Goal: Transaction & Acquisition: Purchase product/service

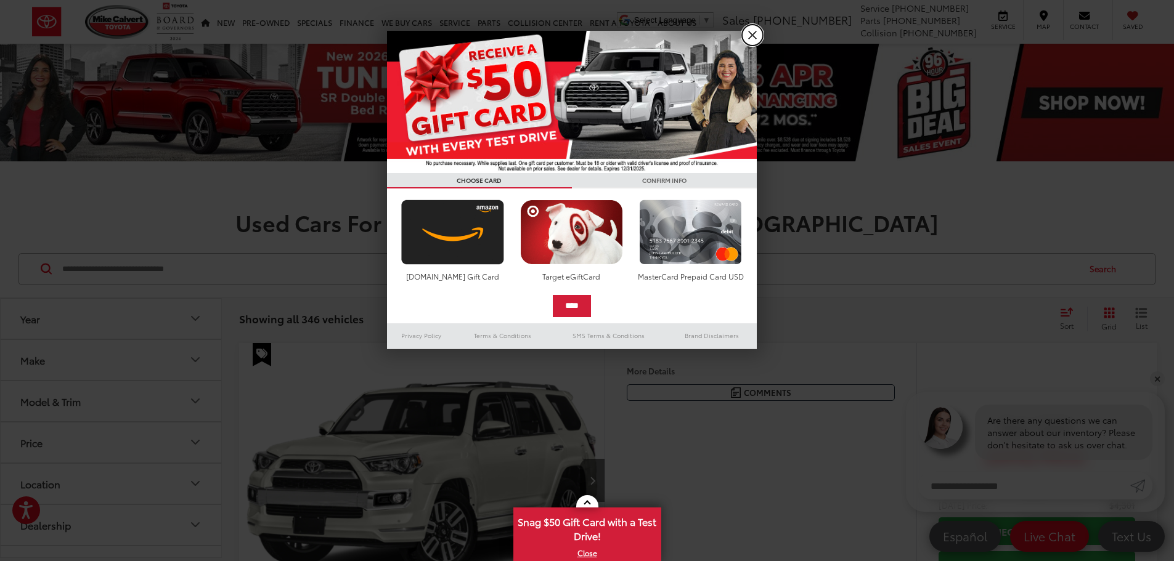
click at [753, 32] on link "X" at bounding box center [752, 35] width 21 height 21
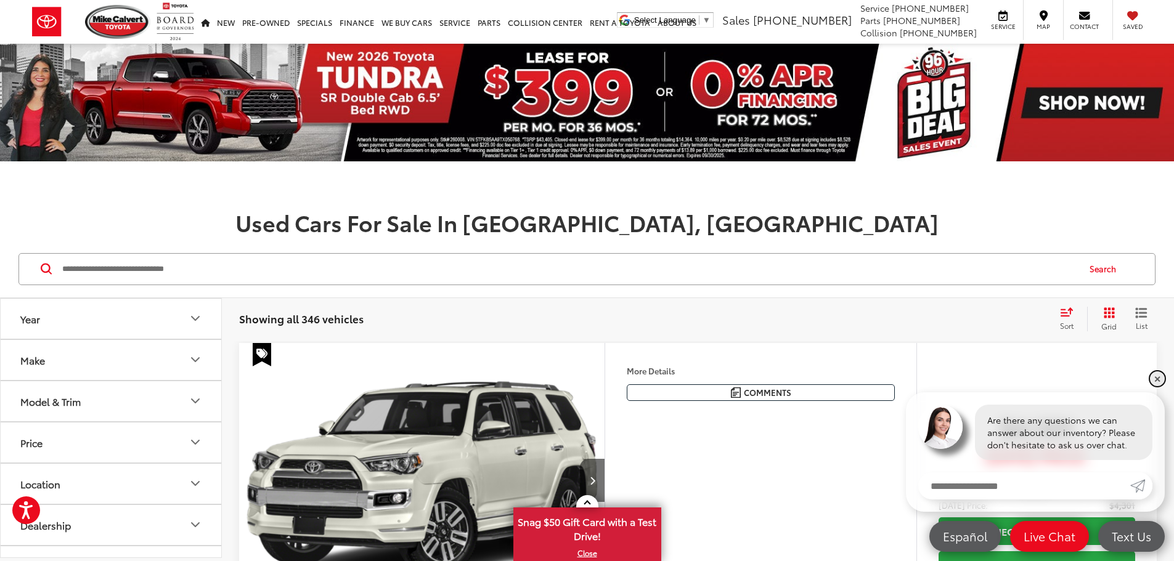
click at [1160, 381] on link "✕" at bounding box center [1157, 379] width 15 height 15
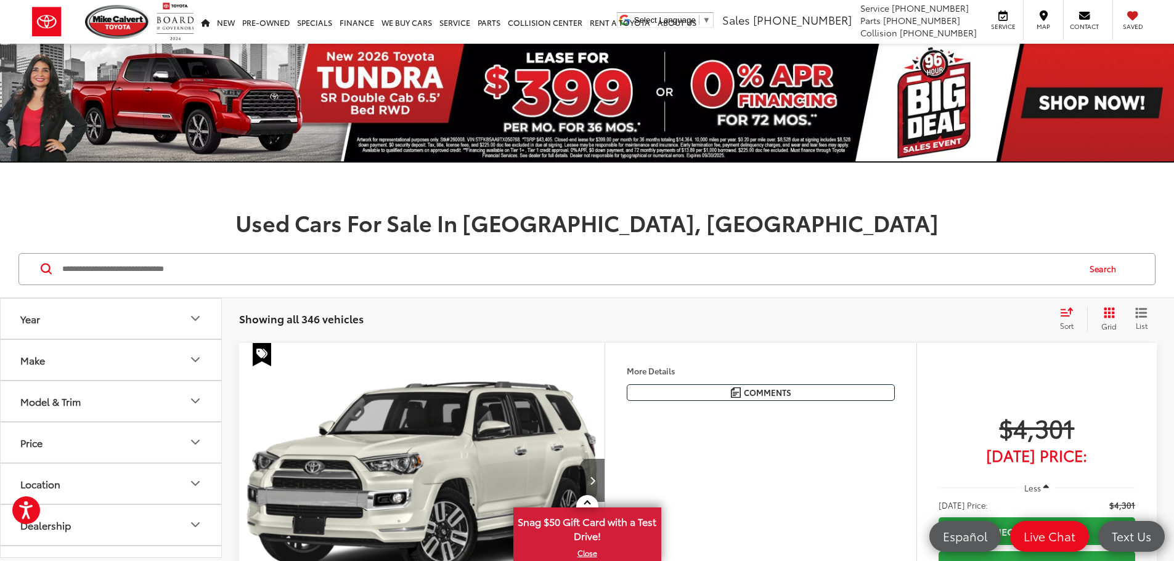
click at [920, 131] on img at bounding box center [587, 103] width 1174 height 118
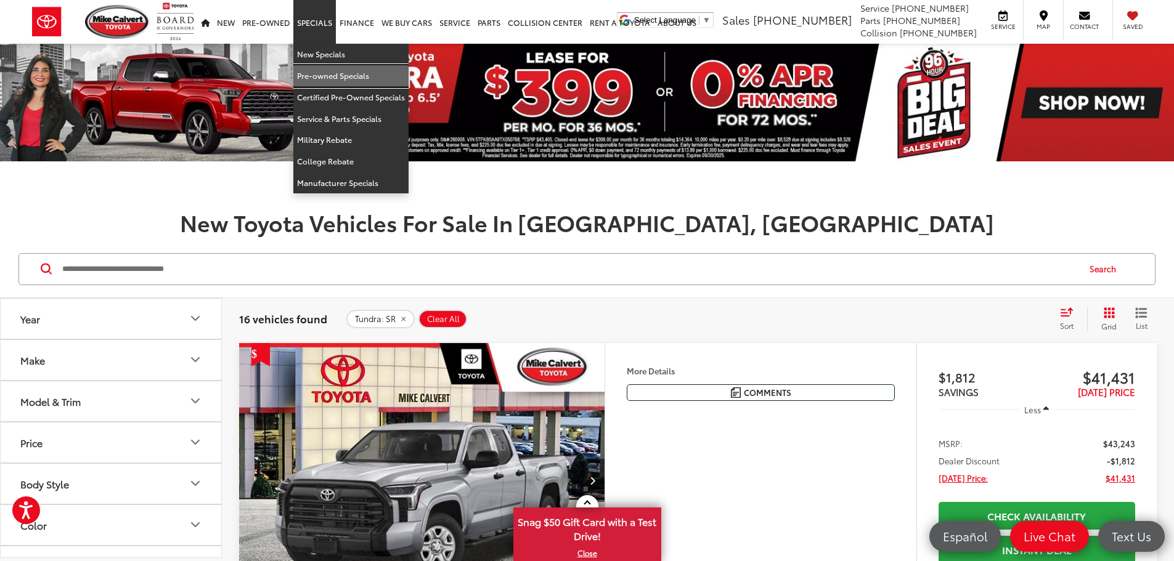
click at [324, 73] on link "Pre-owned Specials" at bounding box center [350, 76] width 115 height 22
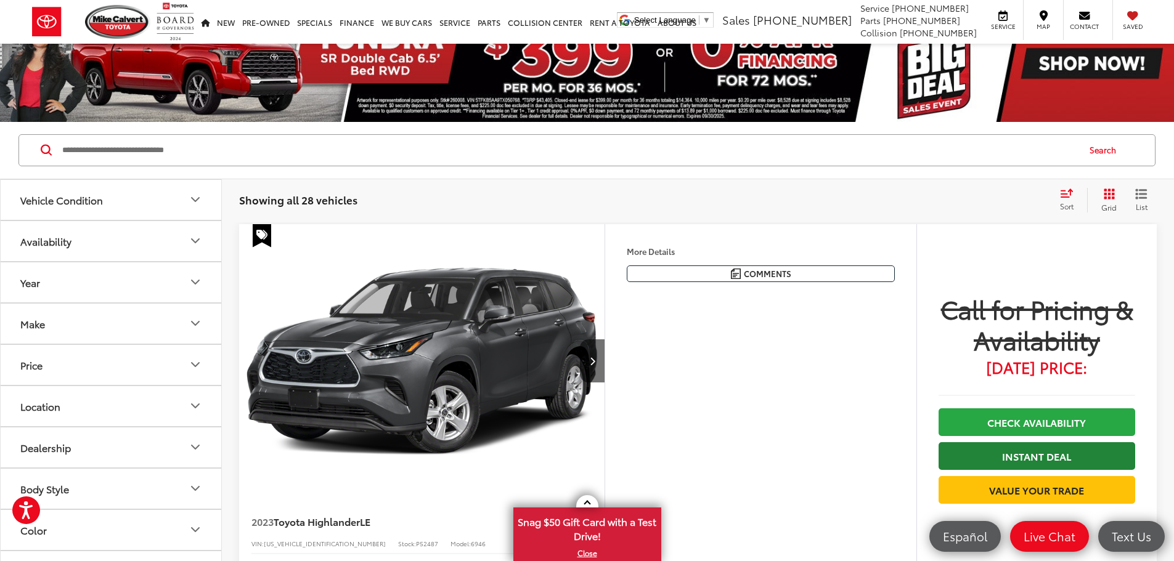
scroll to position [62, 0]
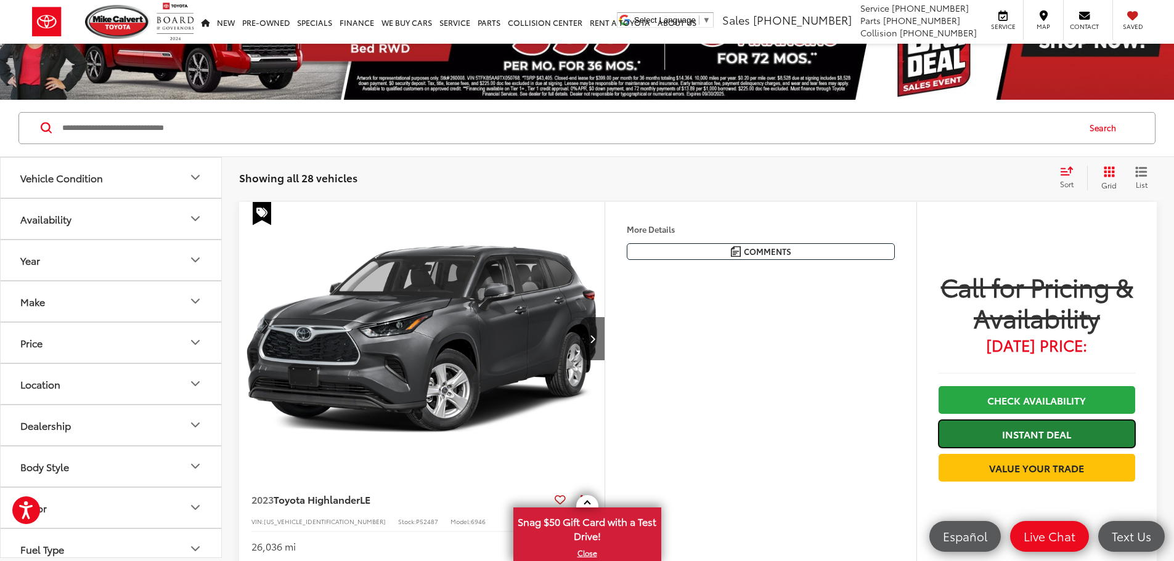
click at [990, 435] on link "Instant Deal" at bounding box center [1037, 434] width 197 height 28
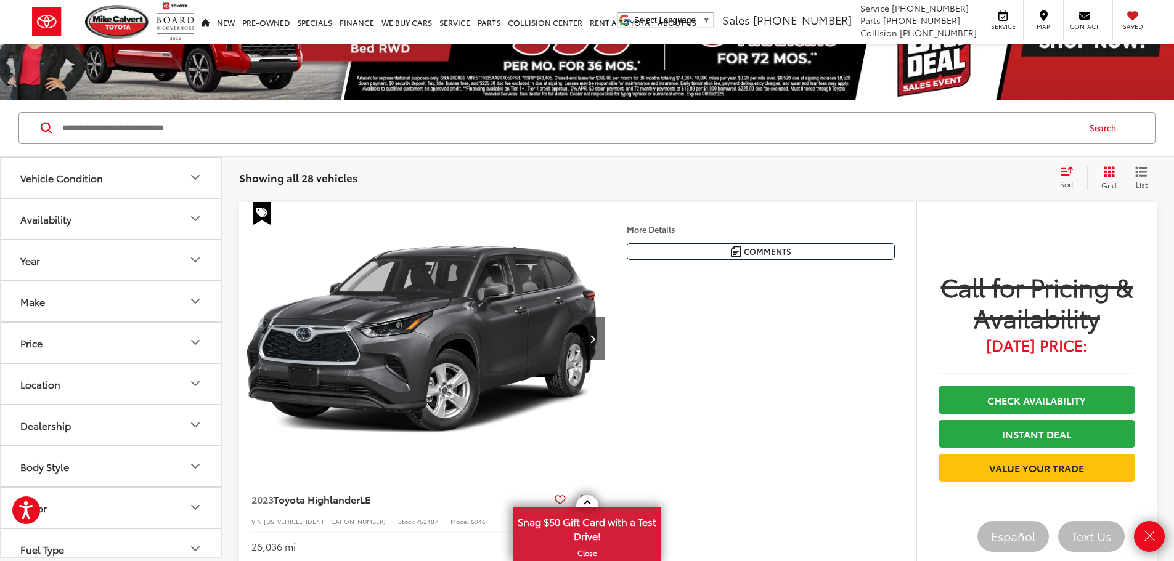
click at [722, 280] on div "Features Bluetooth® Remote Start 3rd Row Seating Android Auto Apple CarPlay Key…" at bounding box center [760, 241] width 311 height 78
click at [1157, 539] on link "Close" at bounding box center [1149, 536] width 31 height 31
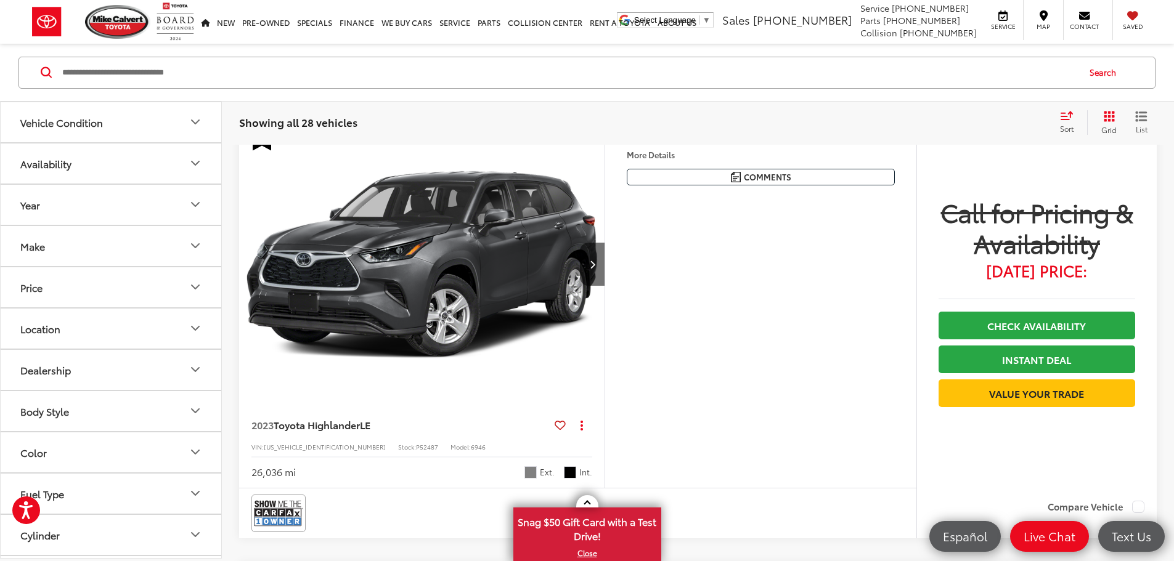
scroll to position [123, 0]
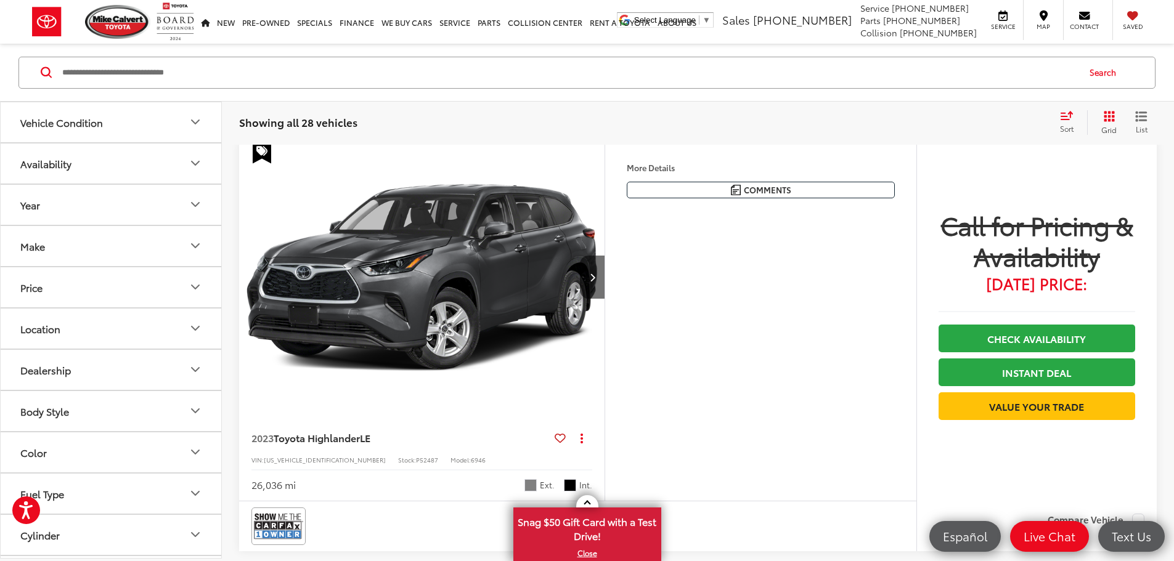
click at [444, 304] on img "2023 Toyota Highlander LE 0" at bounding box center [422, 279] width 367 height 276
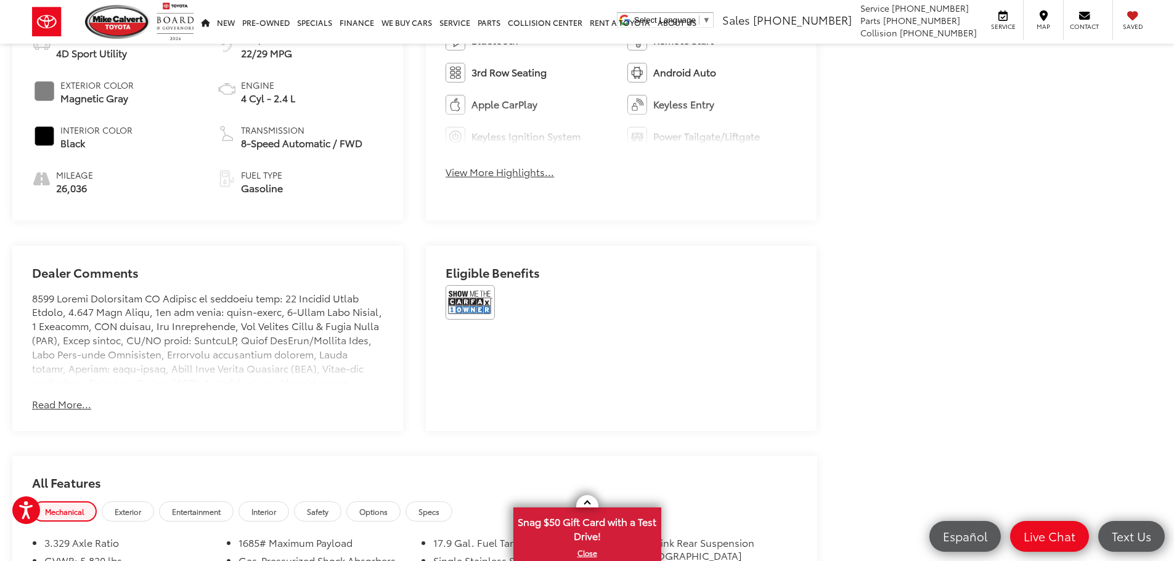
scroll to position [678, 0]
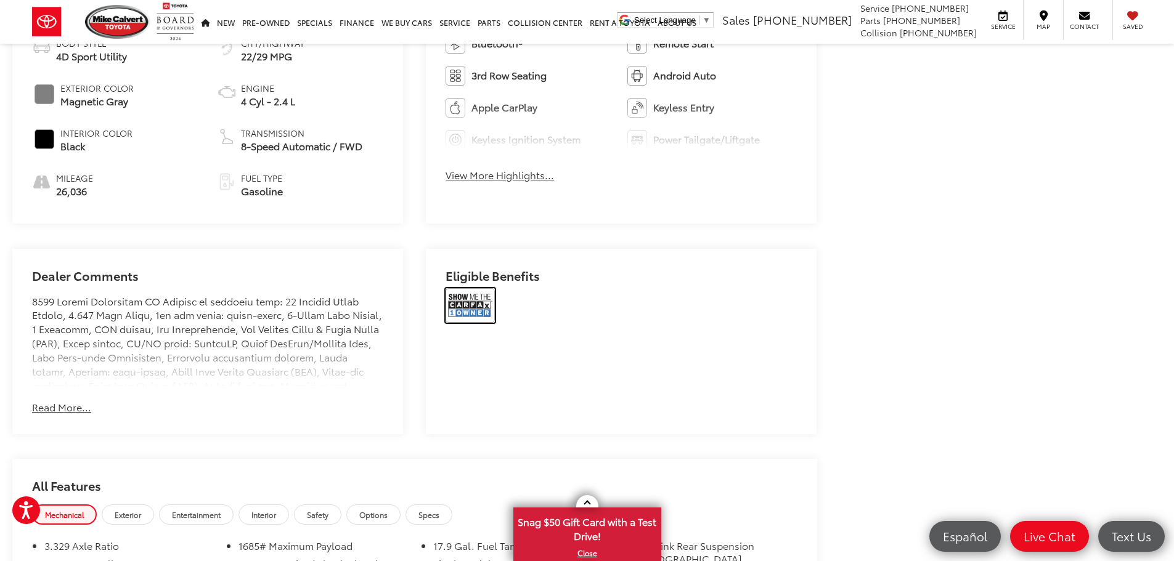
click at [468, 298] on img at bounding box center [470, 305] width 49 height 35
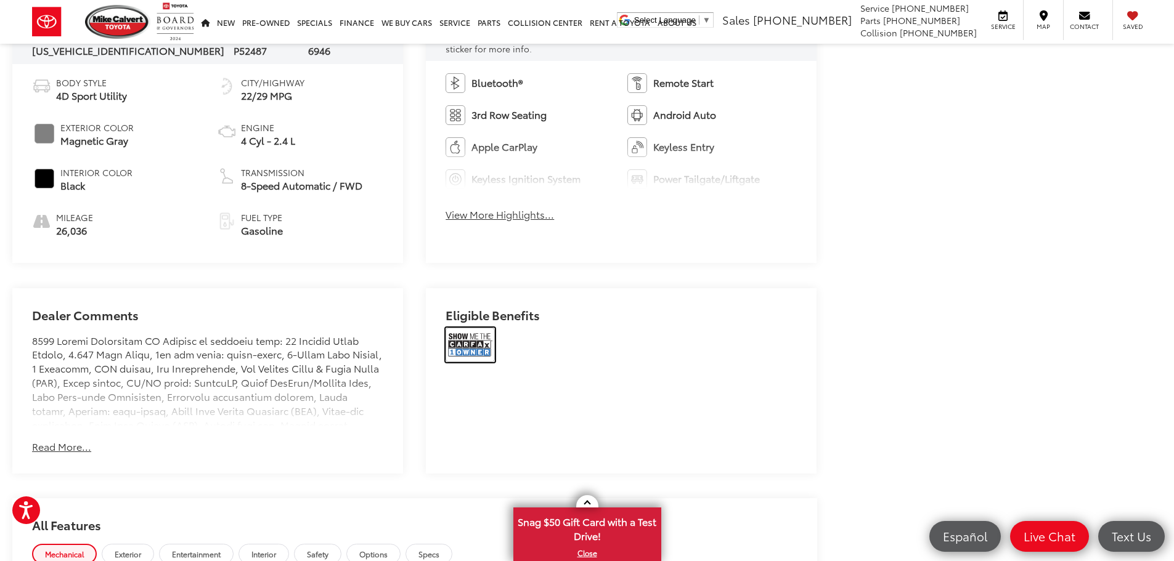
scroll to position [616, 0]
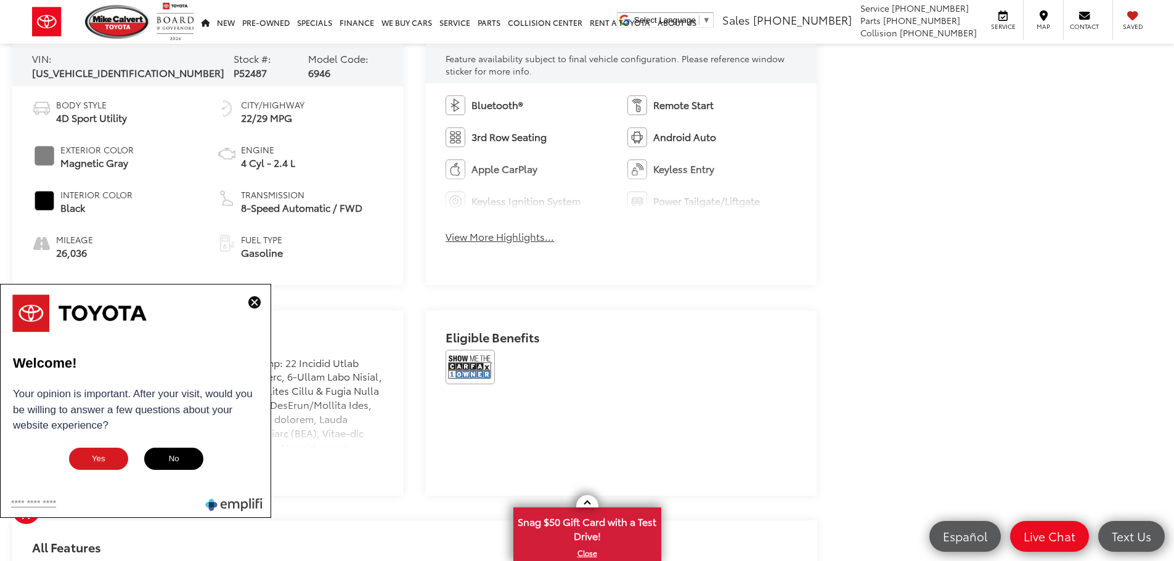
click at [255, 304] on img at bounding box center [254, 302] width 12 height 12
